Goal: Find specific page/section: Find specific page/section

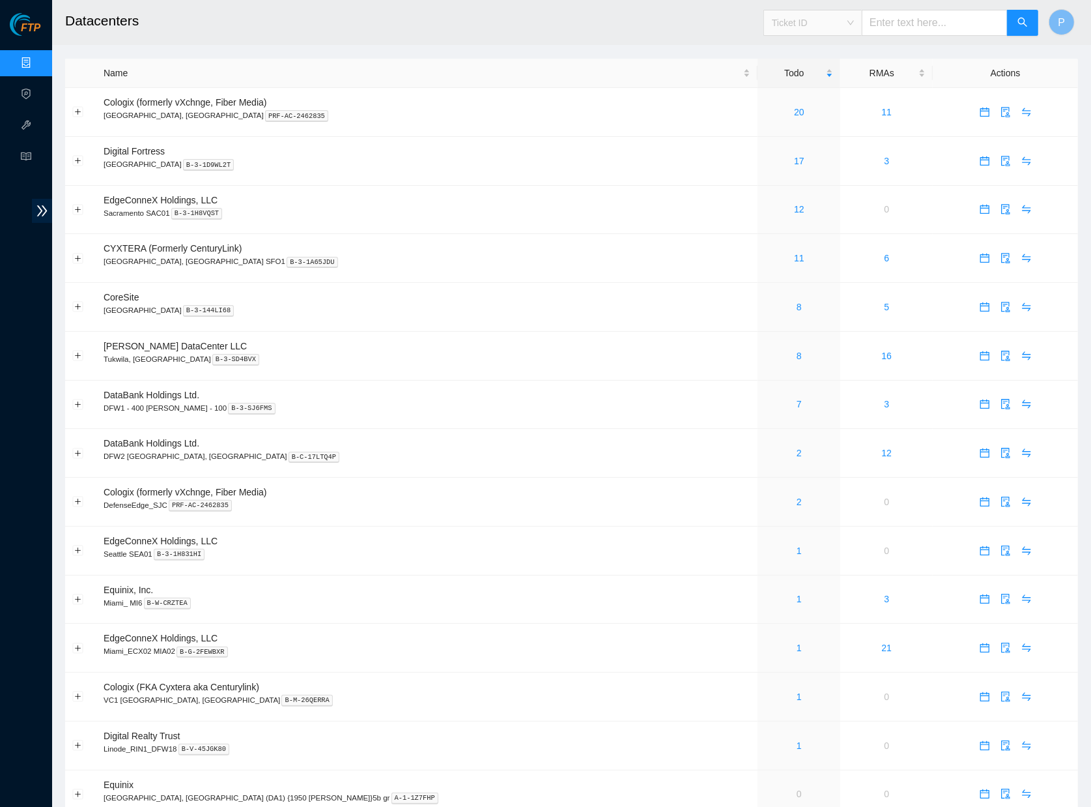
click at [844, 22] on span "Ticket ID" at bounding box center [813, 23] width 82 height 20
click at [796, 94] on div "Rack Number" at bounding box center [812, 89] width 83 height 14
click at [872, 33] on input "text" at bounding box center [935, 23] width 146 height 26
paste input "CL-H04"
type input "CL-H04"
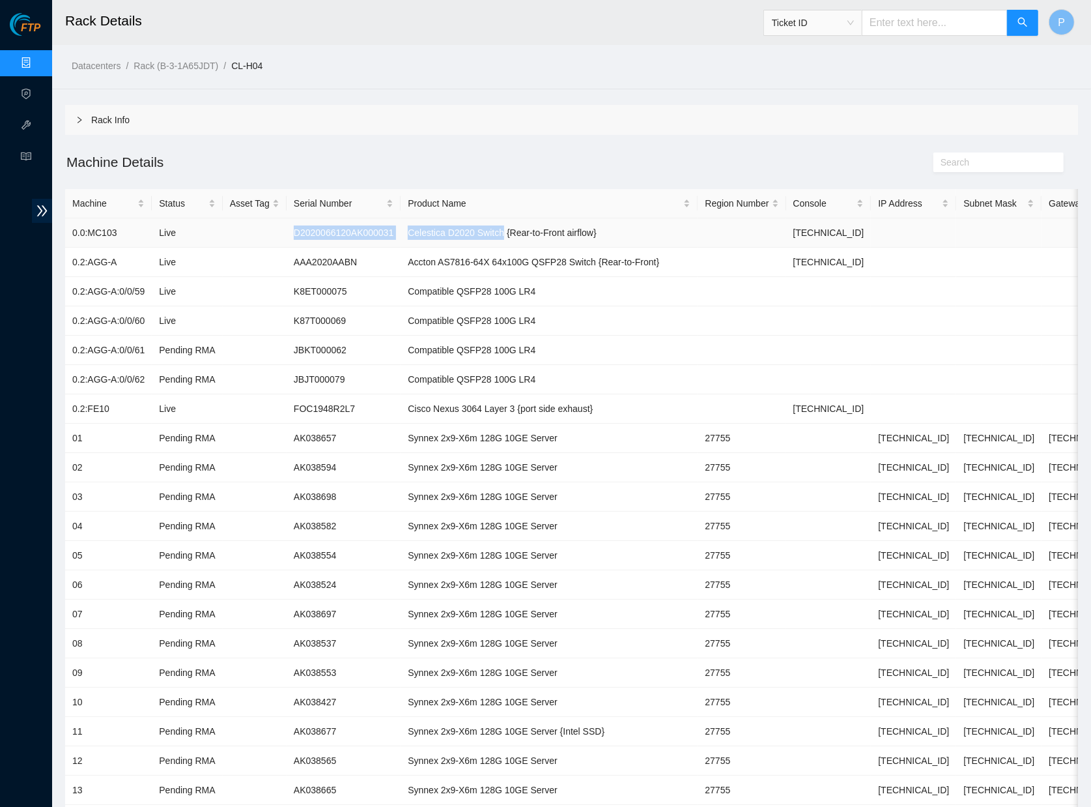
drag, startPoint x: 532, startPoint y: 231, endPoint x: 364, endPoint y: 220, distance: 167.8
click at [364, 220] on tr "0.0:MC103 Live D2020066120AK000031 Celestica D2020 Switch {Rear-to-Front airflo…" at bounding box center [596, 232] width 1062 height 29
drag, startPoint x: 555, startPoint y: 257, endPoint x: 390, endPoint y: 257, distance: 165.5
click at [390, 257] on tr "0.2:AGG-A Live AAA2020AABN Accton AS7816-64X 64x100G QSFP28 Switch {Rear-to-Fro…" at bounding box center [596, 262] width 1062 height 29
drag, startPoint x: 516, startPoint y: 406, endPoint x: 429, endPoint y: 397, distance: 87.1
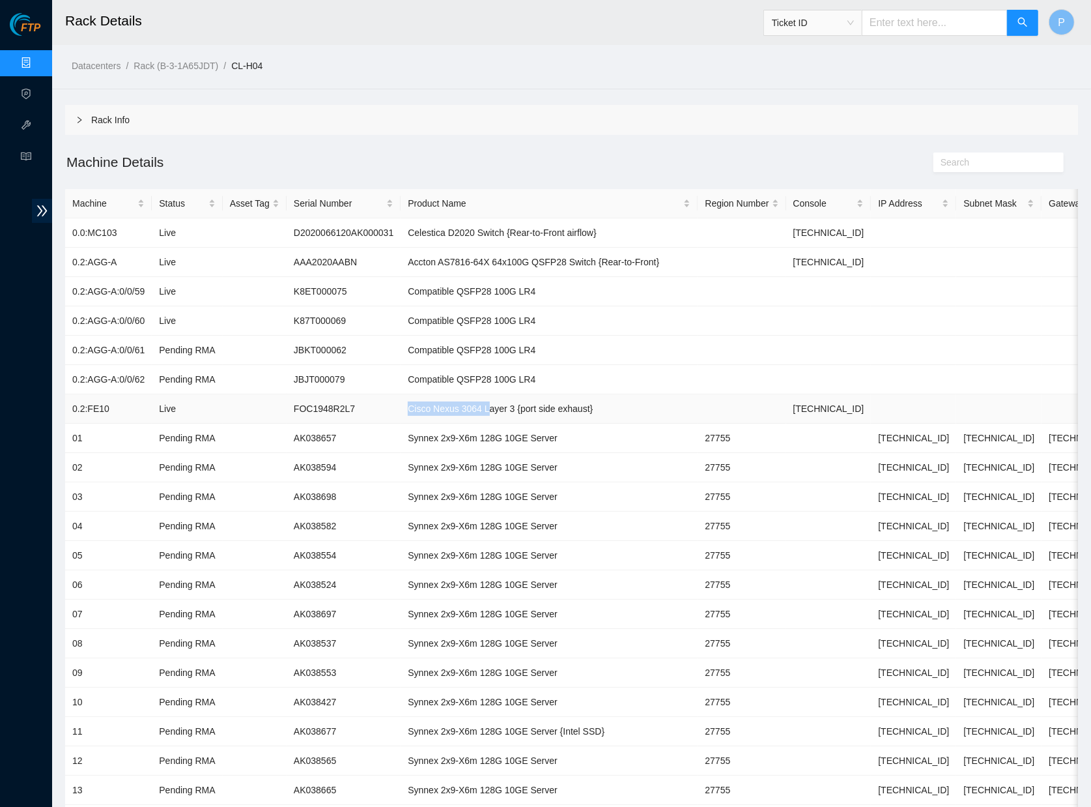
click at [429, 397] on td "Cisco Nexus 3064 Layer 3 {port side exhaust}" at bounding box center [549, 408] width 297 height 29
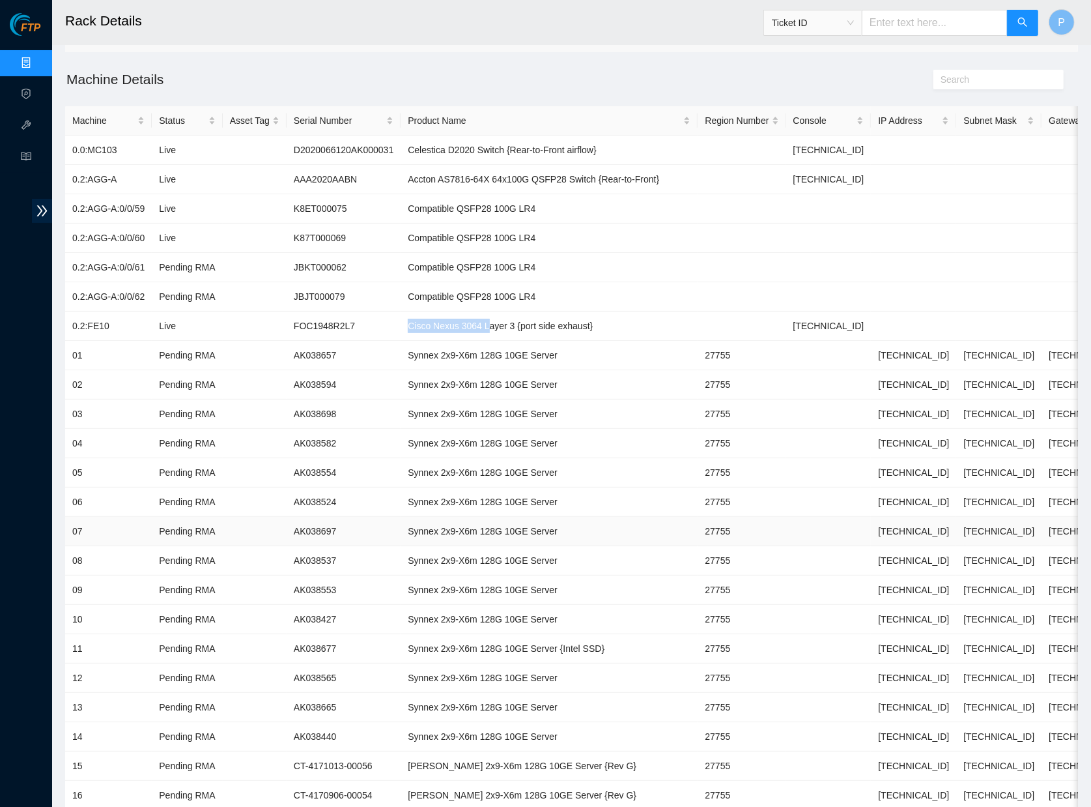
scroll to position [76, 0]
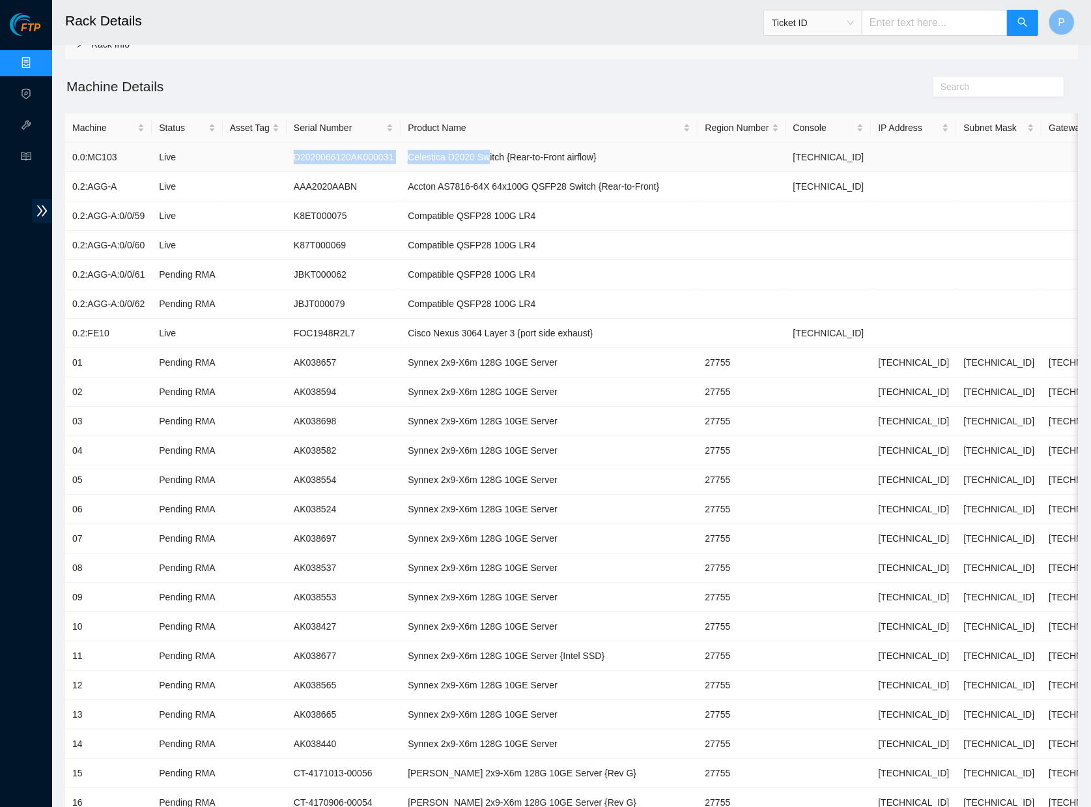
drag, startPoint x: 515, startPoint y: 157, endPoint x: 401, endPoint y: 145, distance: 114.7
click at [401, 145] on tr "0.0:MC103 Live D2020066120AK000031 Celestica D2020 Switch {Rear-to-Front airflo…" at bounding box center [596, 157] width 1062 height 29
drag, startPoint x: 511, startPoint y: 184, endPoint x: 389, endPoint y: 184, distance: 122.5
click at [390, 184] on tr "0.2:AGG-A Live AAA2020AABN Accton AS7816-64X 64x100G QSFP28 Switch {Rear-to-Fro…" at bounding box center [596, 186] width 1062 height 29
click at [503, 188] on td "Accton AS7816-64X 64x100G QSFP28 Switch {Rear-to-Front}" at bounding box center [549, 186] width 297 height 29
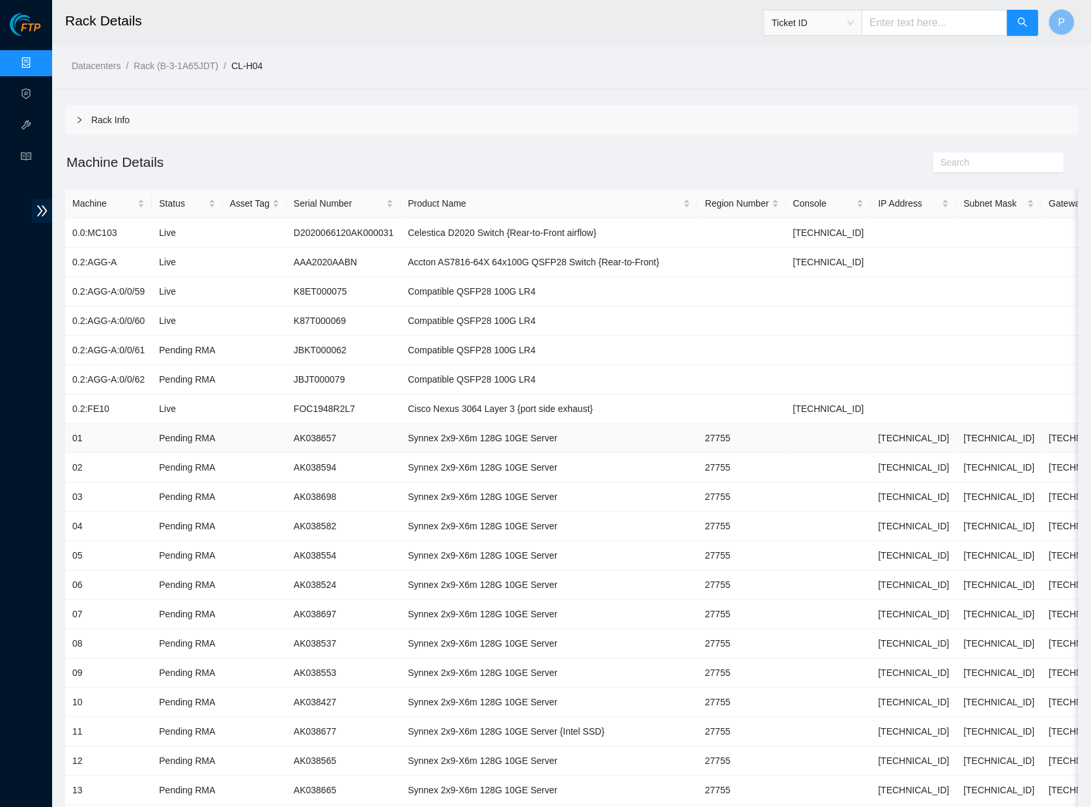
scroll to position [0, 0]
click at [483, 345] on td "Compatible QSFP28 100G LR4" at bounding box center [549, 350] width 297 height 29
drag, startPoint x: 384, startPoint y: 342, endPoint x: 283, endPoint y: 342, distance: 101.0
click at [283, 342] on tr "0.2:AGG-A:0/0/61 Pending RMA JBKT000062 Compatible QSFP28 100G LR4" at bounding box center [596, 350] width 1062 height 29
click at [401, 371] on td "JBJT000079" at bounding box center [344, 379] width 114 height 29
